Goal: Use online tool/utility: Utilize a website feature to perform a specific function

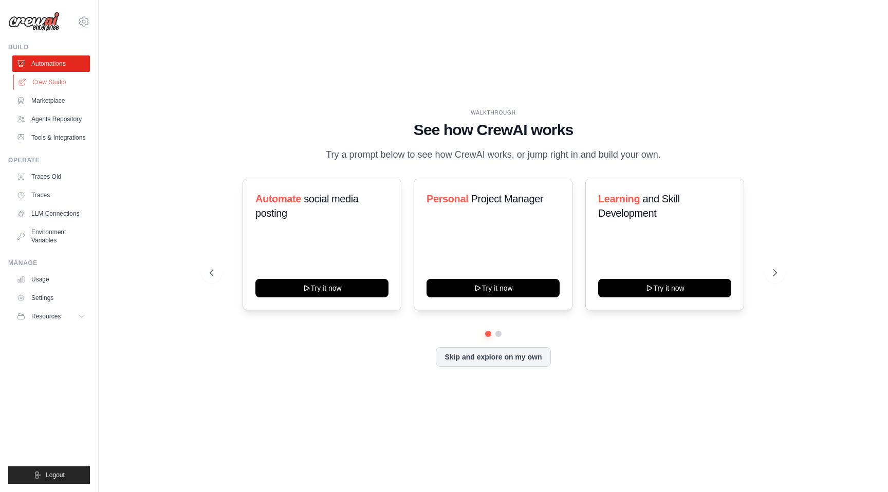
click at [47, 81] on link "Crew Studio" at bounding box center [52, 82] width 78 height 16
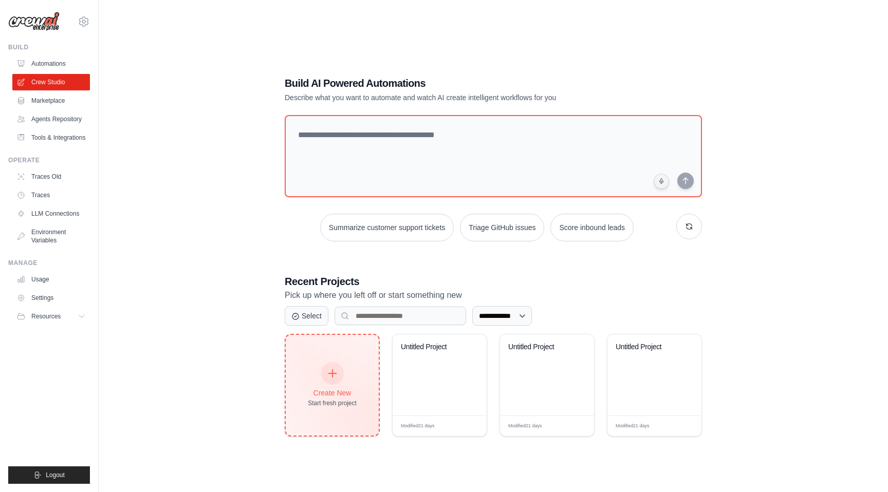
click at [340, 400] on div "Start fresh project" at bounding box center [332, 403] width 49 height 8
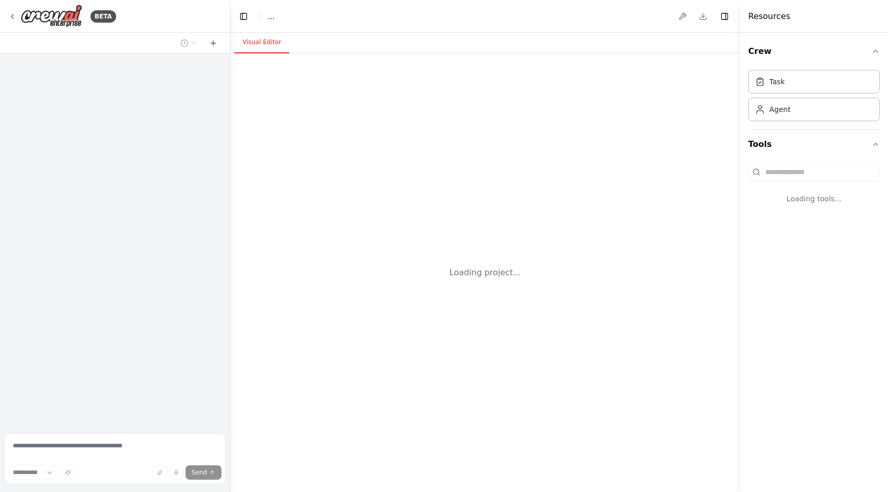
select select "****"
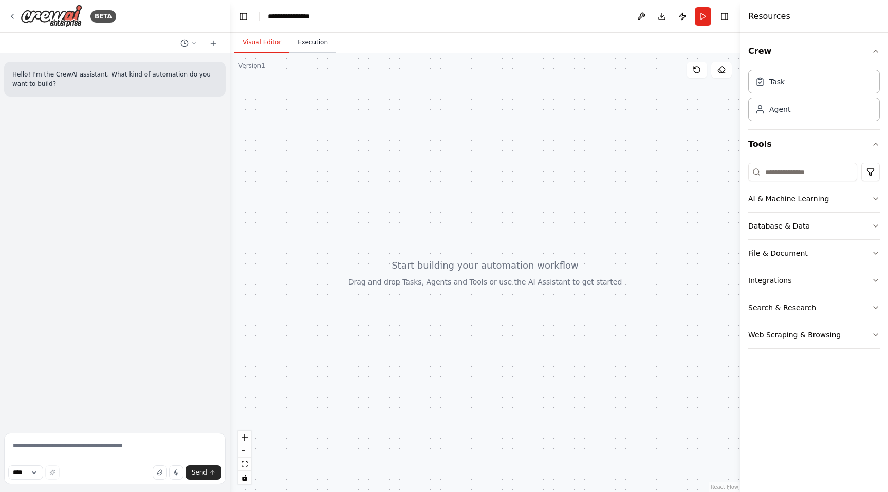
click at [318, 47] on button "Execution" at bounding box center [312, 43] width 47 height 22
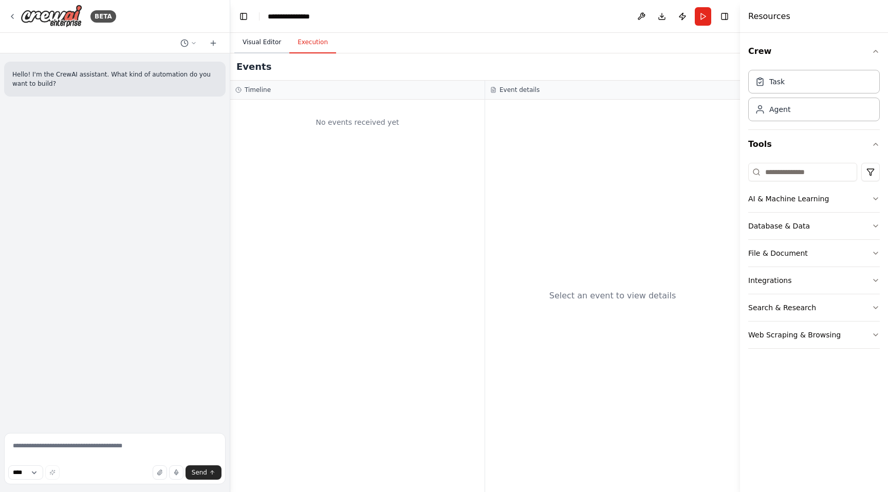
click at [268, 41] on button "Visual Editor" at bounding box center [261, 43] width 55 height 22
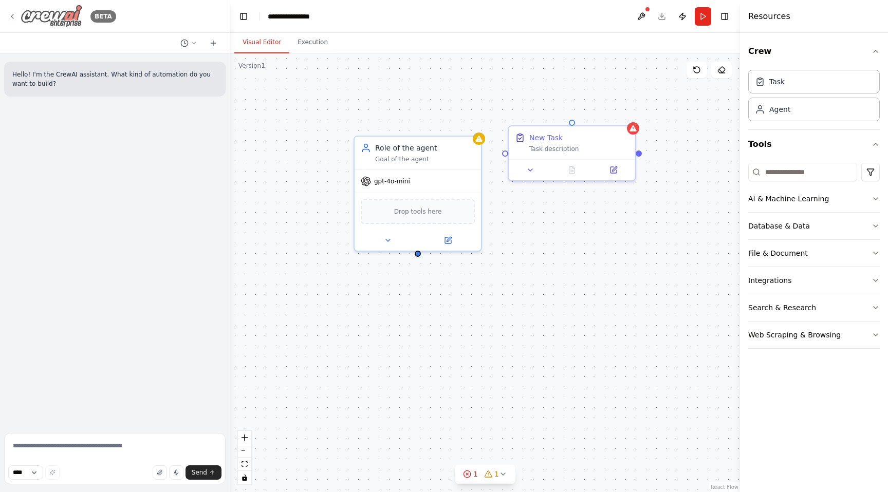
click at [9, 16] on icon at bounding box center [12, 16] width 8 height 8
